Goal: Check status: Check status

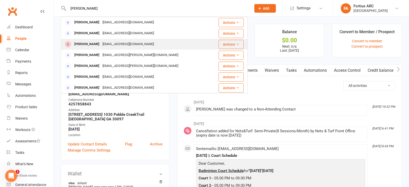
type input "[PERSON_NAME]"
click at [111, 42] on div "[EMAIL_ADDRESS][DOMAIN_NAME]" at bounding box center [128, 44] width 55 height 7
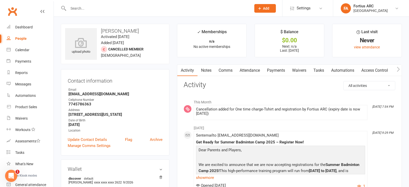
click at [281, 70] on link "Payments" at bounding box center [276, 71] width 25 height 12
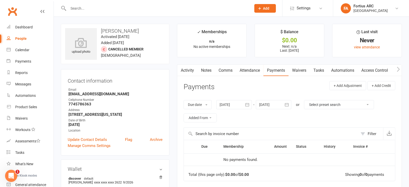
click at [248, 104] on icon "button" at bounding box center [247, 104] width 4 height 3
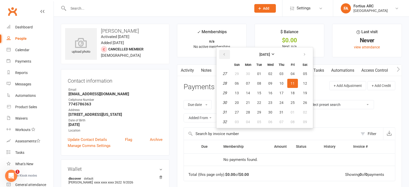
click at [225, 54] on icon "button" at bounding box center [225, 55] width 4 height 4
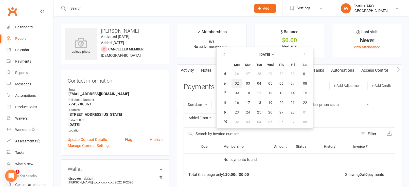
click at [237, 83] on span "02" at bounding box center [237, 83] width 4 height 4
type input "[DATE]"
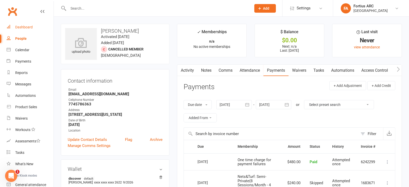
click at [24, 28] on div "Dashboard" at bounding box center [24, 27] width 18 height 4
